Goal: Task Accomplishment & Management: Use online tool/utility

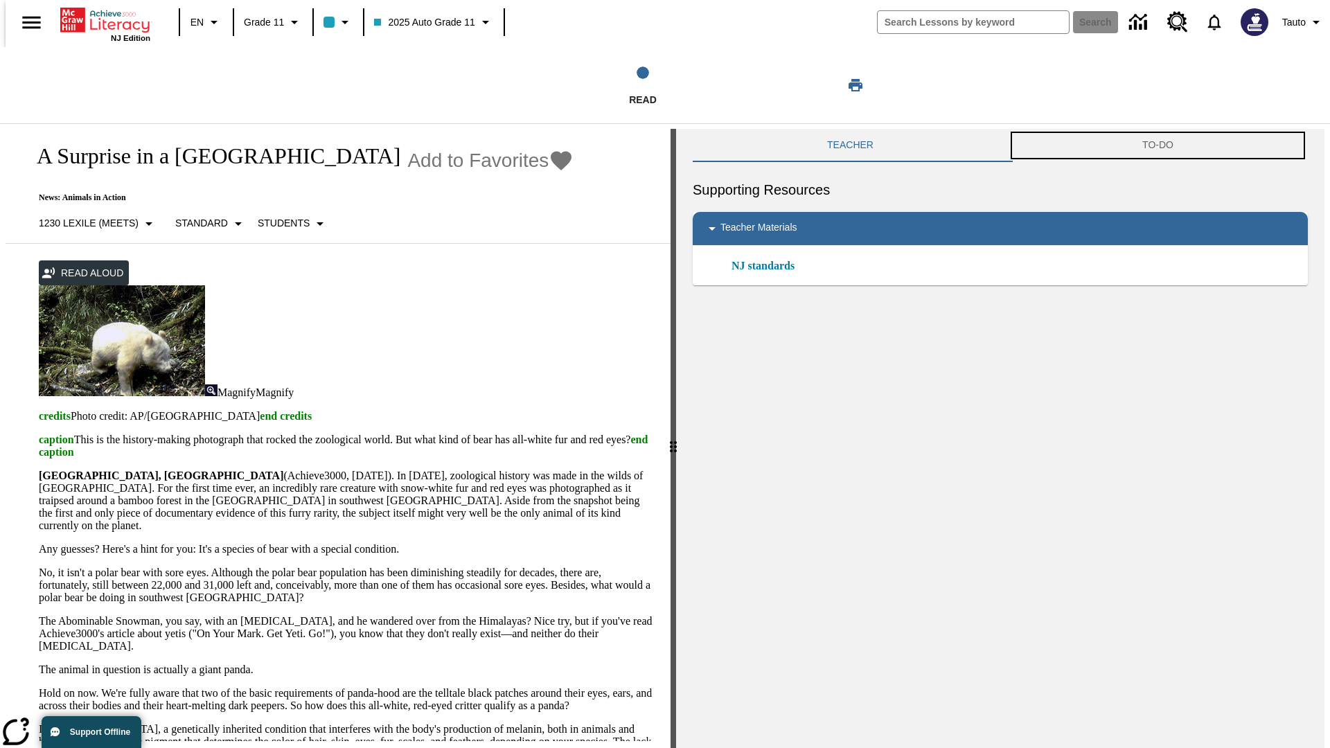
click at [1160, 146] on button "TO-DO" at bounding box center [1158, 145] width 300 height 33
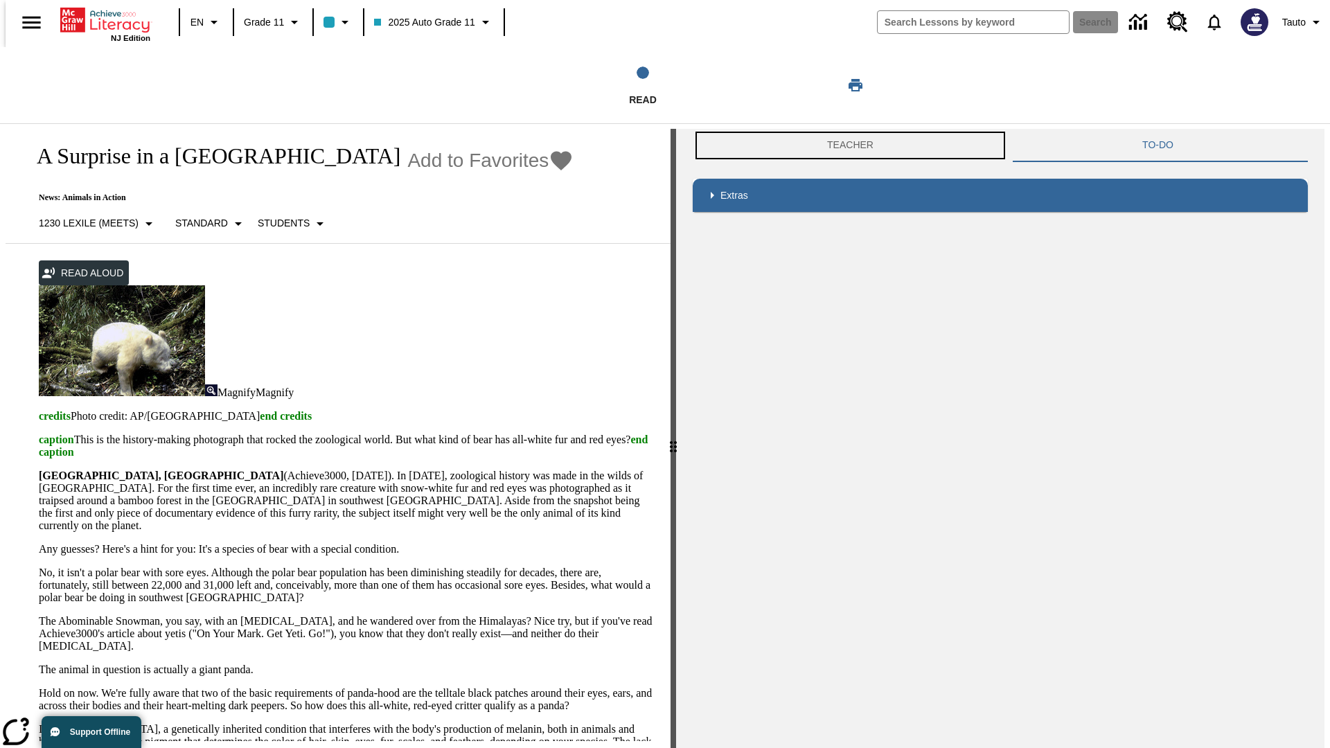
click at [847, 146] on button "Teacher" at bounding box center [850, 145] width 315 height 33
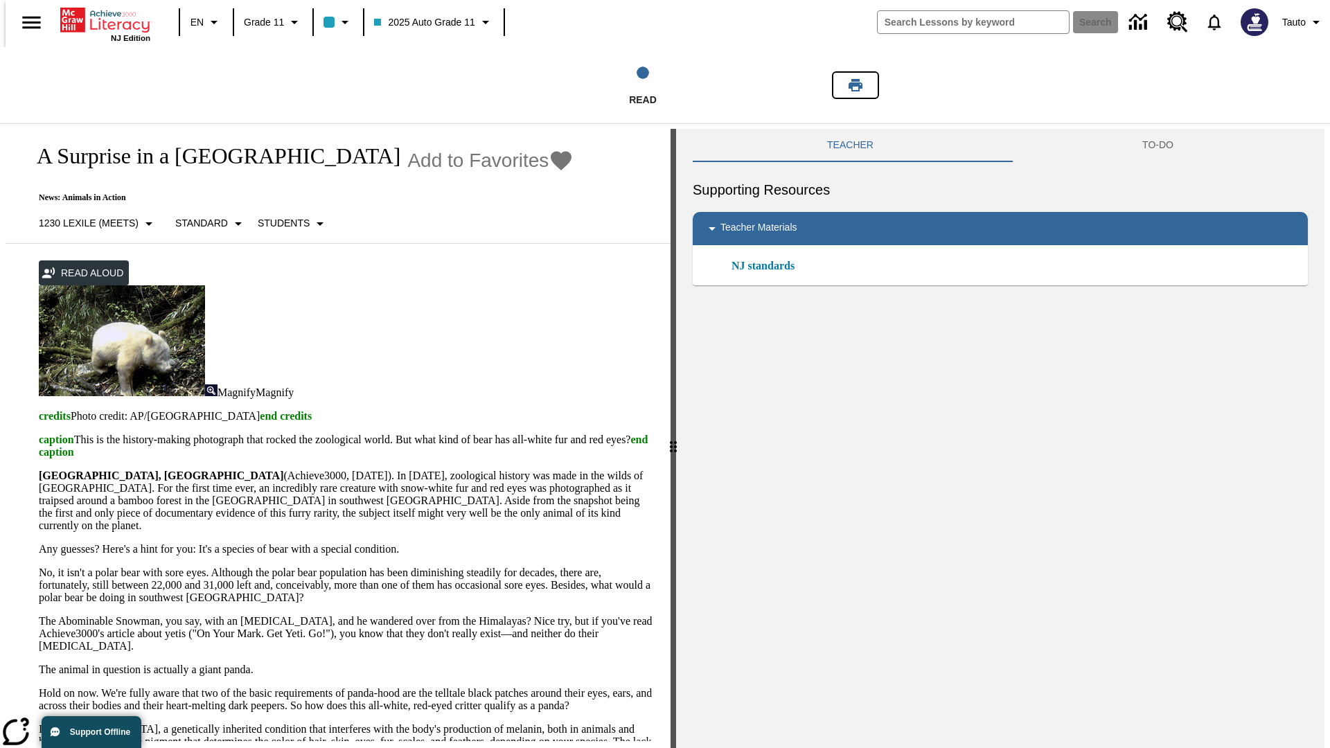
click at [856, 85] on icon "Print" at bounding box center [856, 85] width 14 height 12
